Goal: Information Seeking & Learning: Understand process/instructions

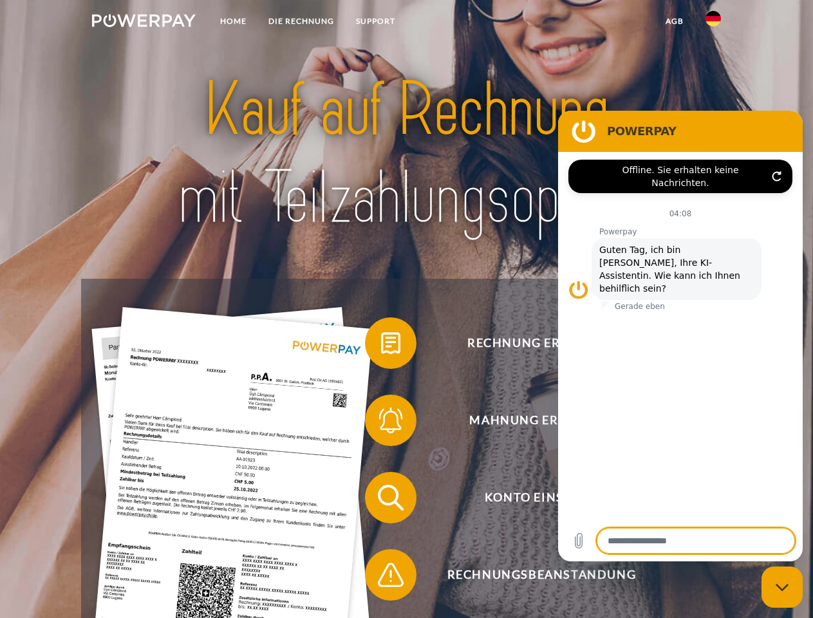
click at [144, 23] on img at bounding box center [144, 20] width 104 height 13
click at [713, 23] on img at bounding box center [712, 18] width 15 height 15
click at [674, 21] on link "agb" at bounding box center [675, 21] width 40 height 23
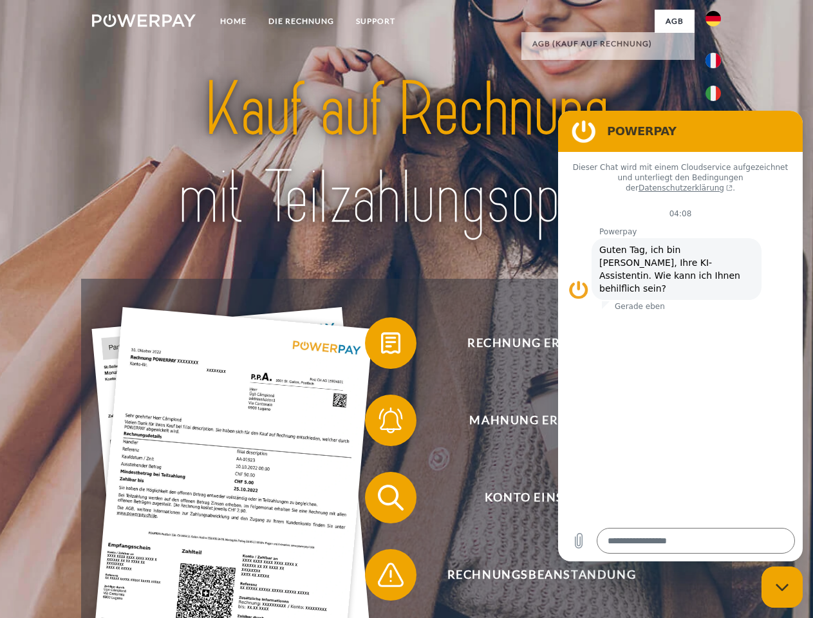
click at [381, 346] on span at bounding box center [371, 343] width 64 height 64
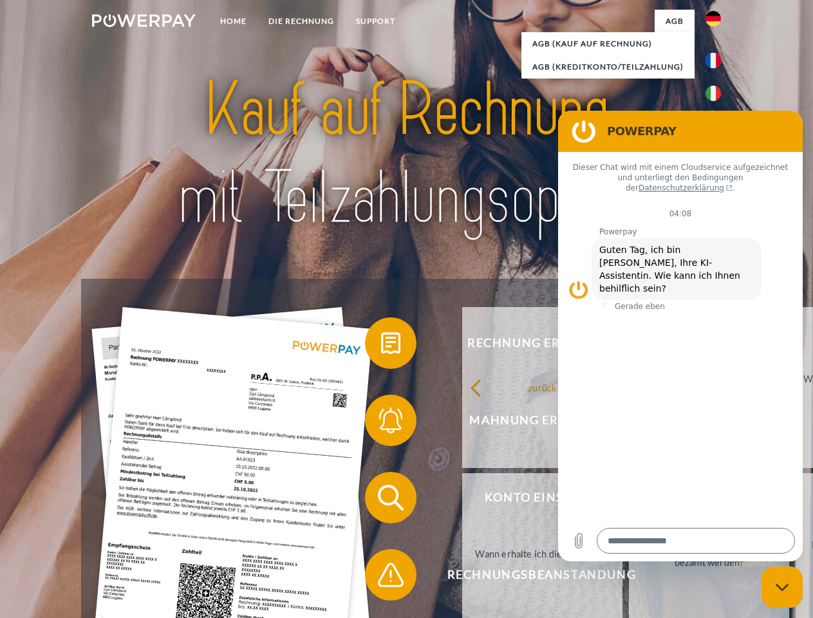
click at [381, 423] on span at bounding box center [371, 420] width 64 height 64
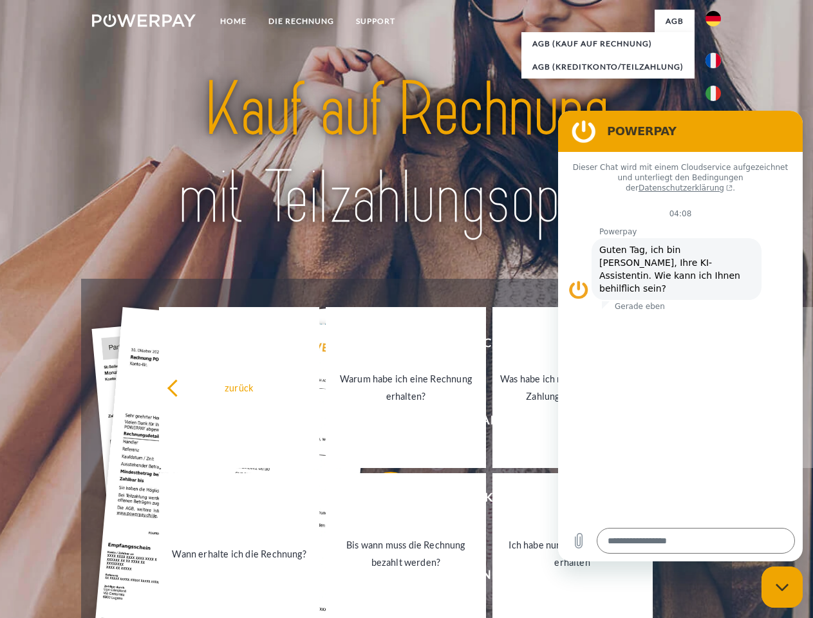
click at [381, 500] on link "Bis wann muss die Rechnung bezahlt werden?" at bounding box center [406, 553] width 160 height 161
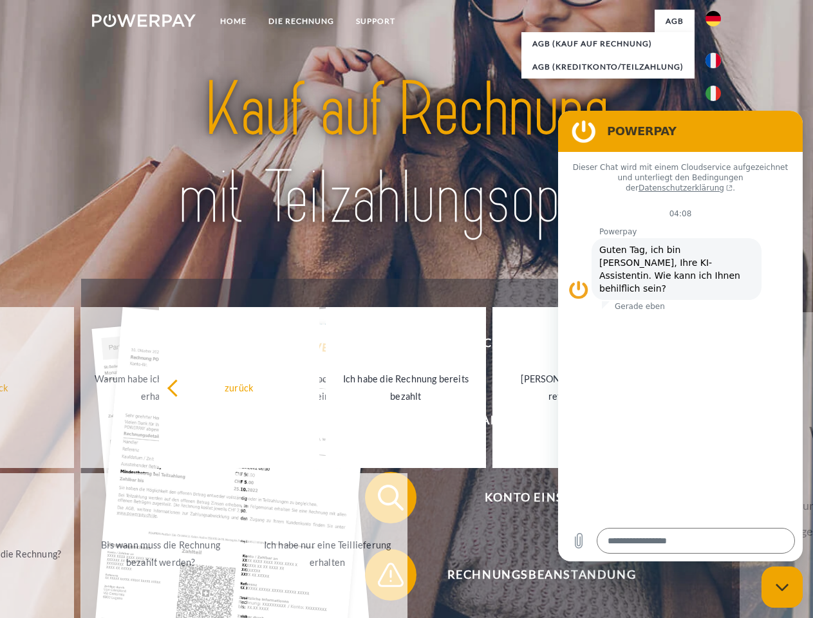
click at [381, 577] on span at bounding box center [371, 575] width 64 height 64
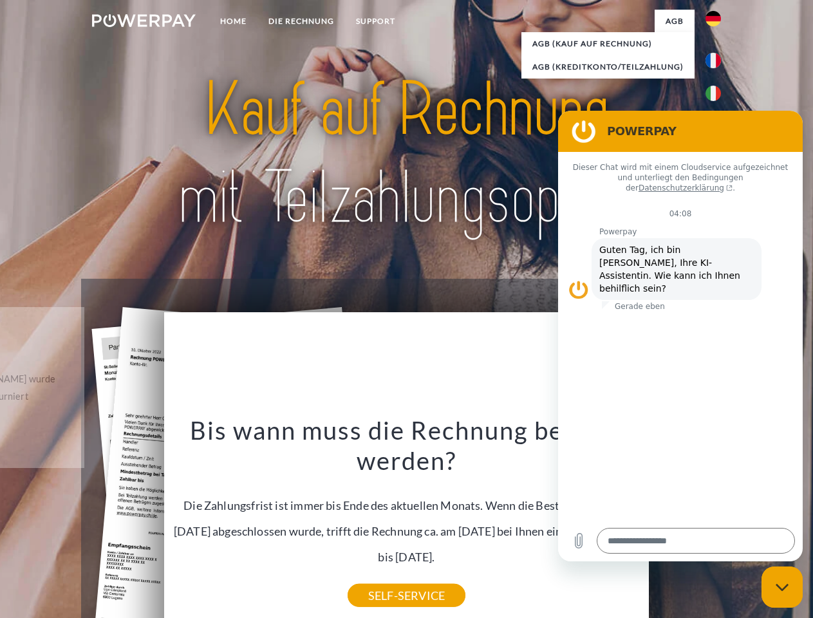
click at [782, 587] on icon "Messaging-Fenster schließen" at bounding box center [783, 587] width 14 height 8
type textarea "*"
